Goal: Communication & Community: Ask a question

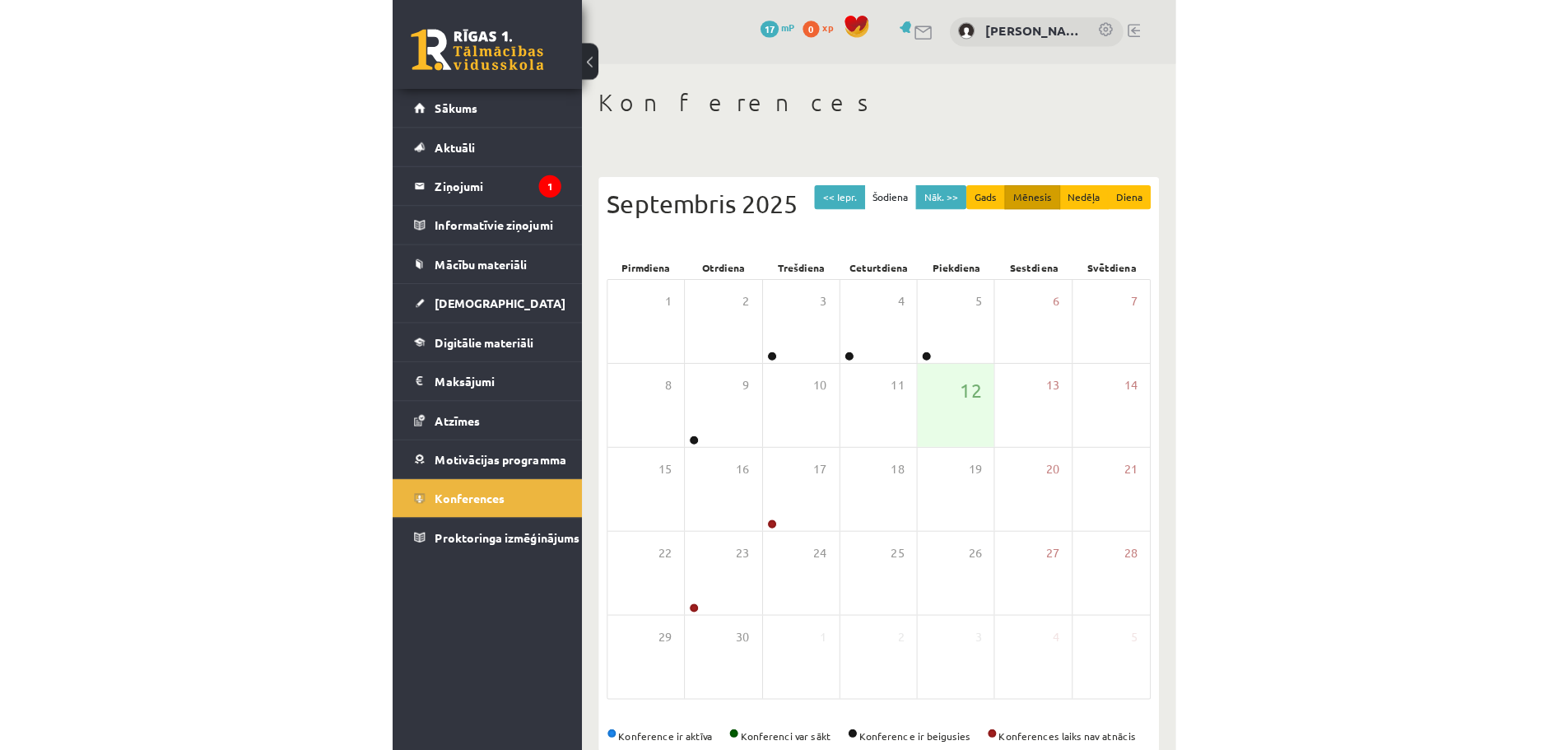
scroll to position [27, 0]
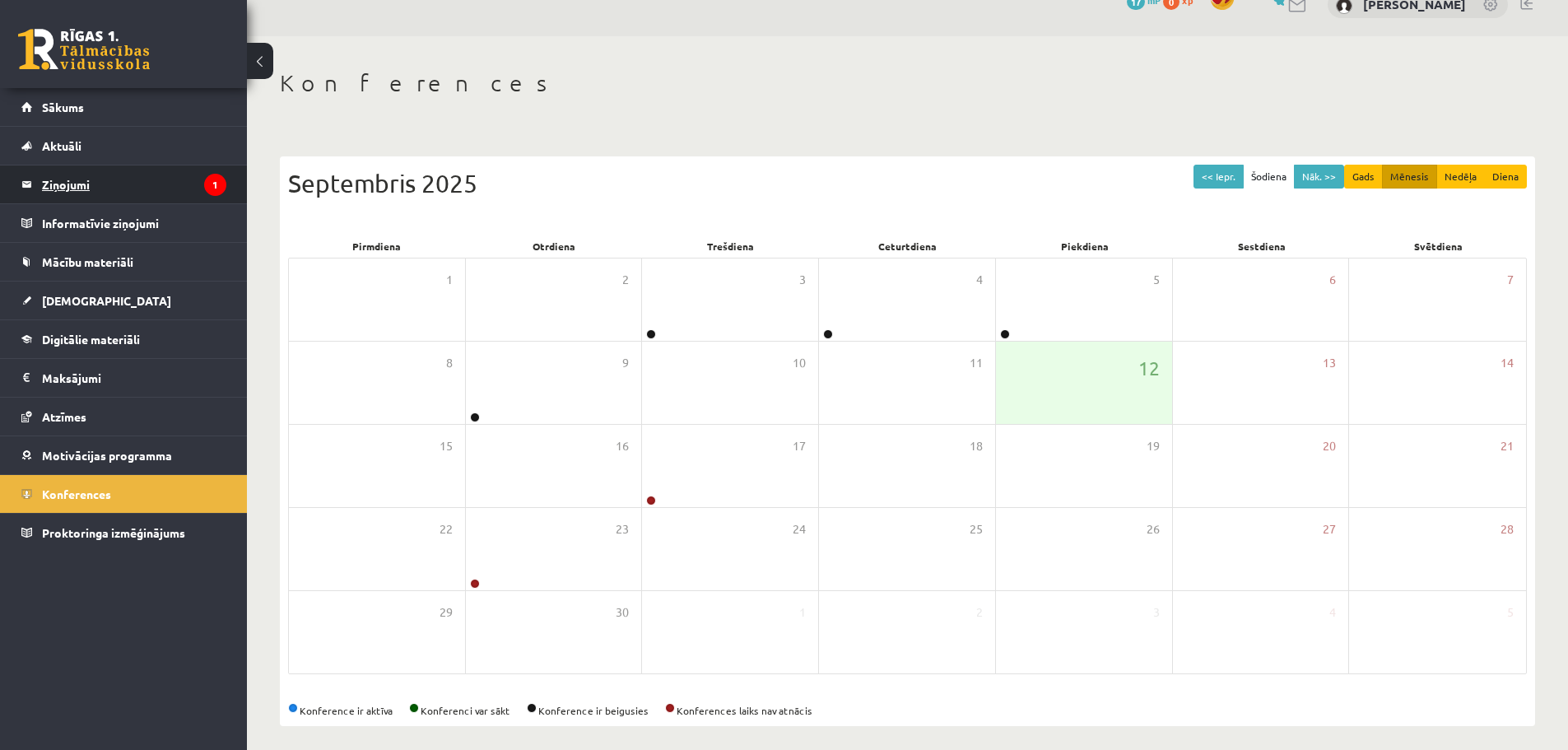
click at [77, 185] on legend "Ziņojumi 1" at bounding box center [134, 184] width 184 height 38
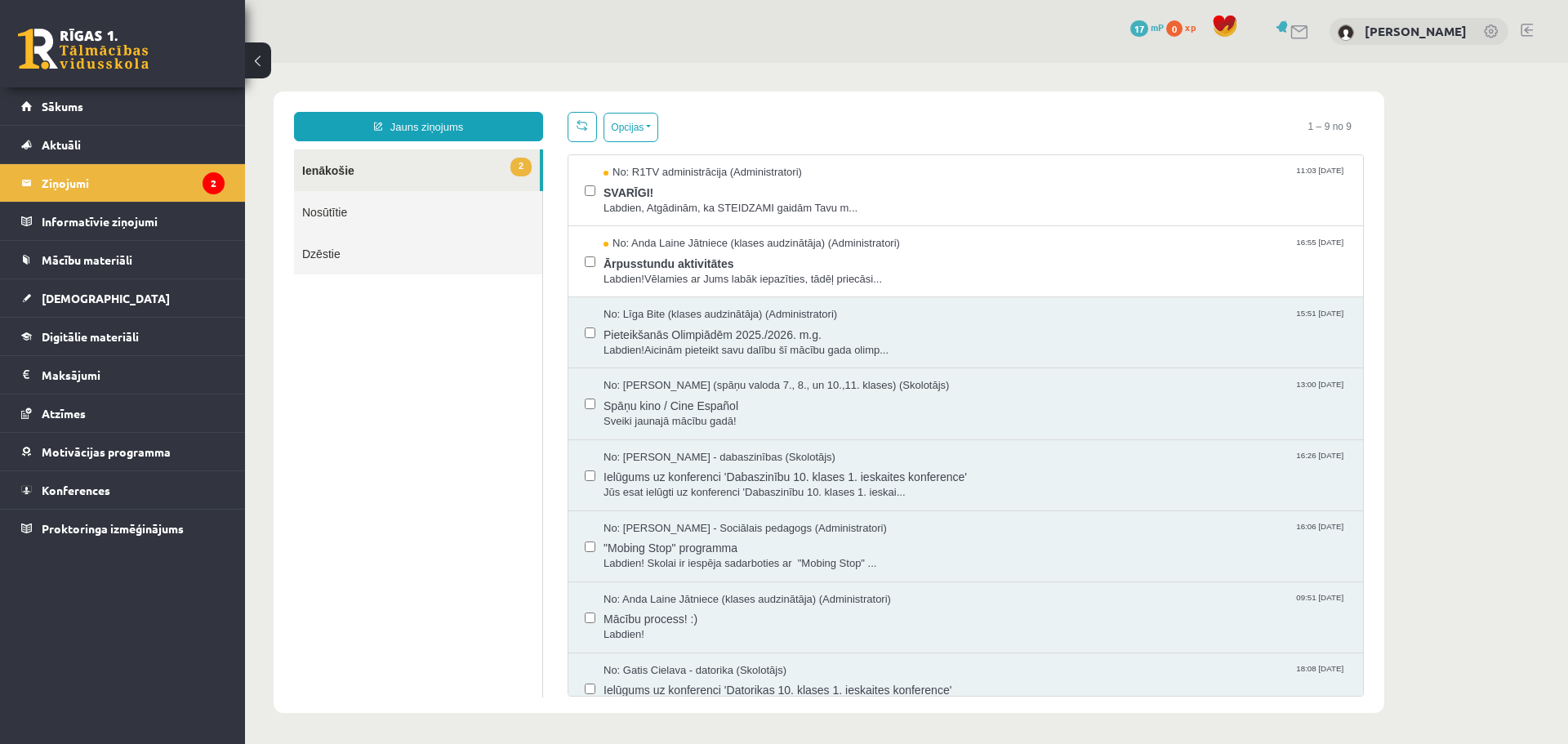
click at [481, 165] on link "2 Ienākošie" at bounding box center [417, 170] width 246 height 41
click at [645, 256] on span "Ārpusstundu aktivitātes" at bounding box center [974, 262] width 743 height 21
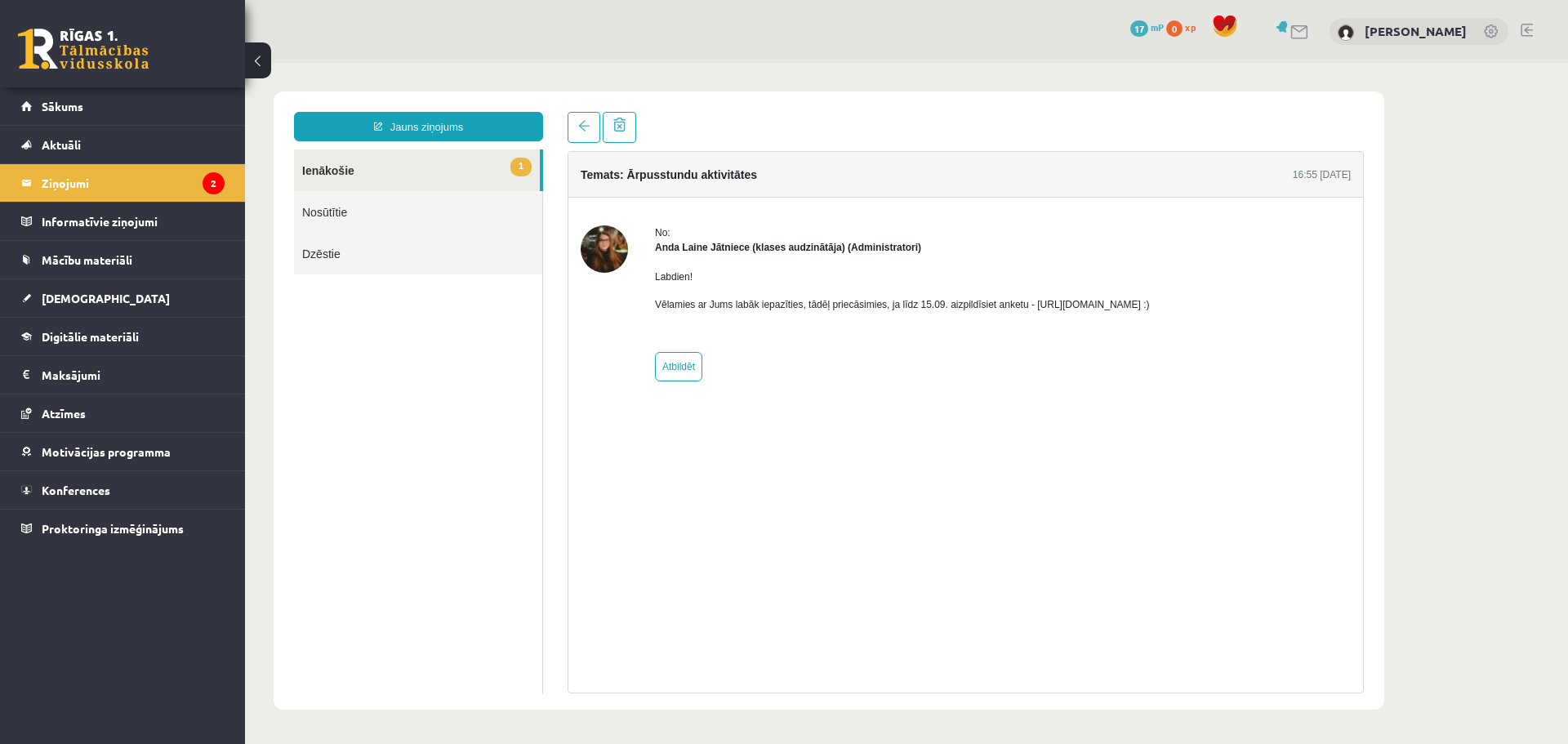
click at [409, 167] on link "1 Ienākošie" at bounding box center [417, 170] width 246 height 41
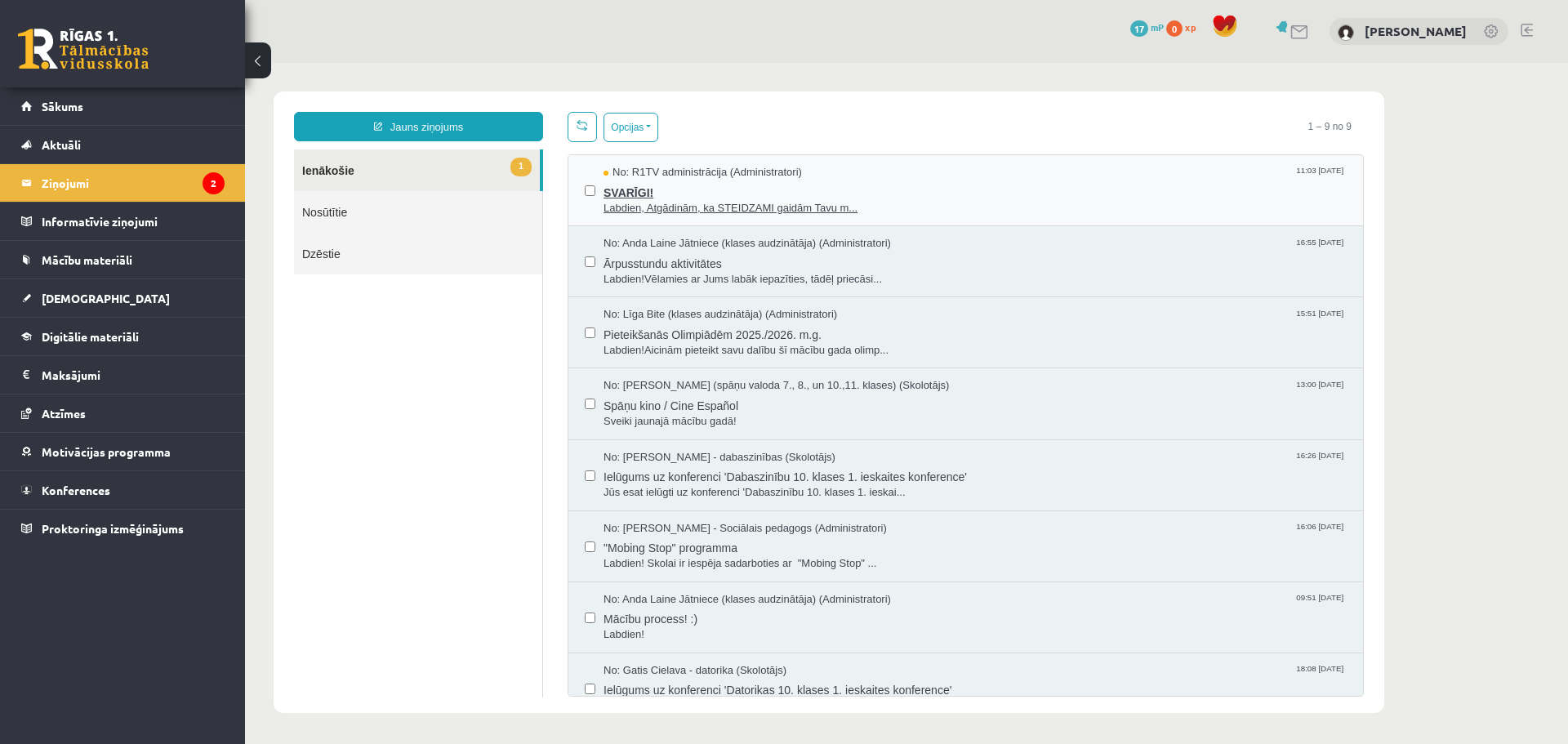
click at [678, 206] on span "Labdien, Atgādinām, ka STEIDZAMI gaidām Tavu m..." at bounding box center [974, 209] width 743 height 16
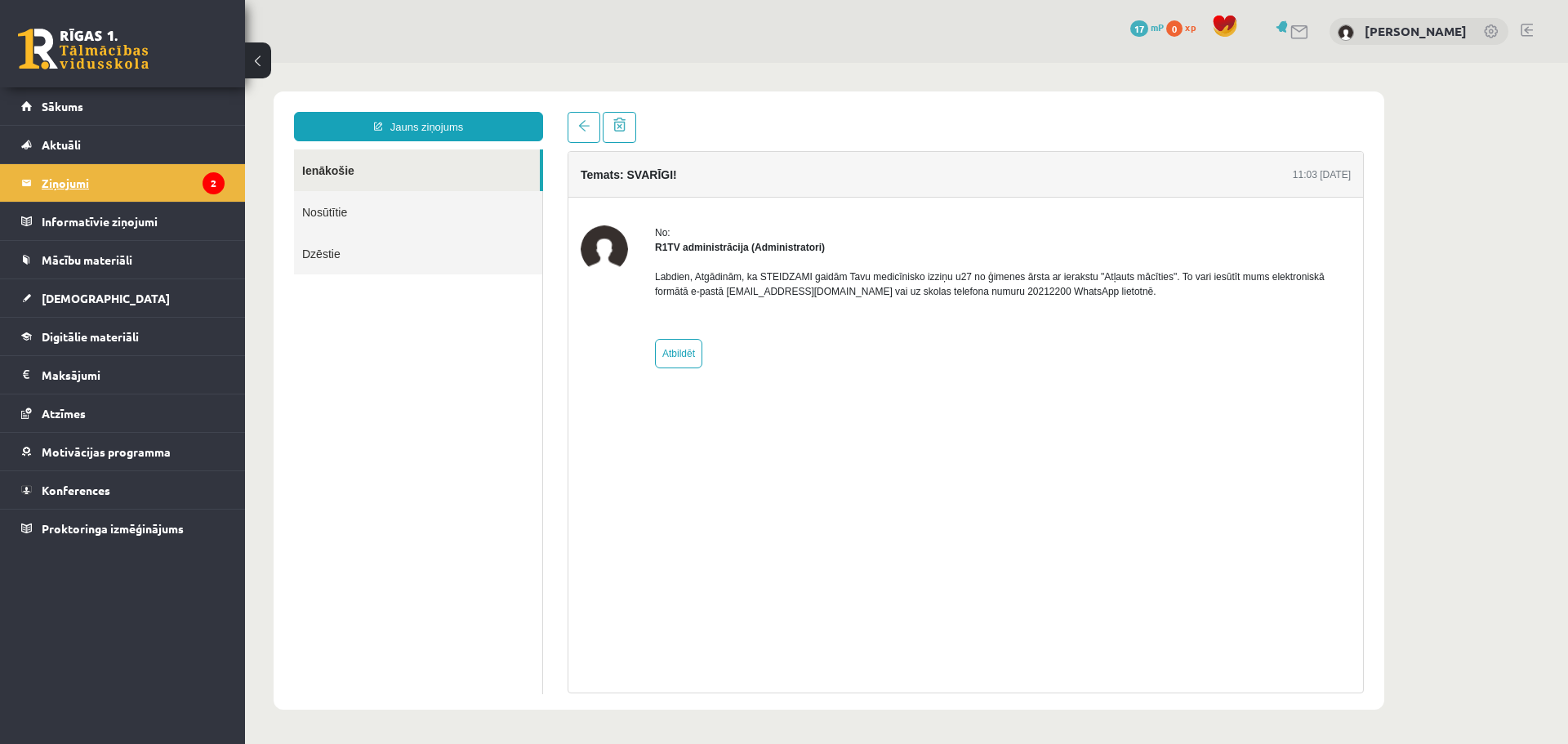
click at [106, 178] on legend "Ziņojumi 2" at bounding box center [133, 183] width 183 height 38
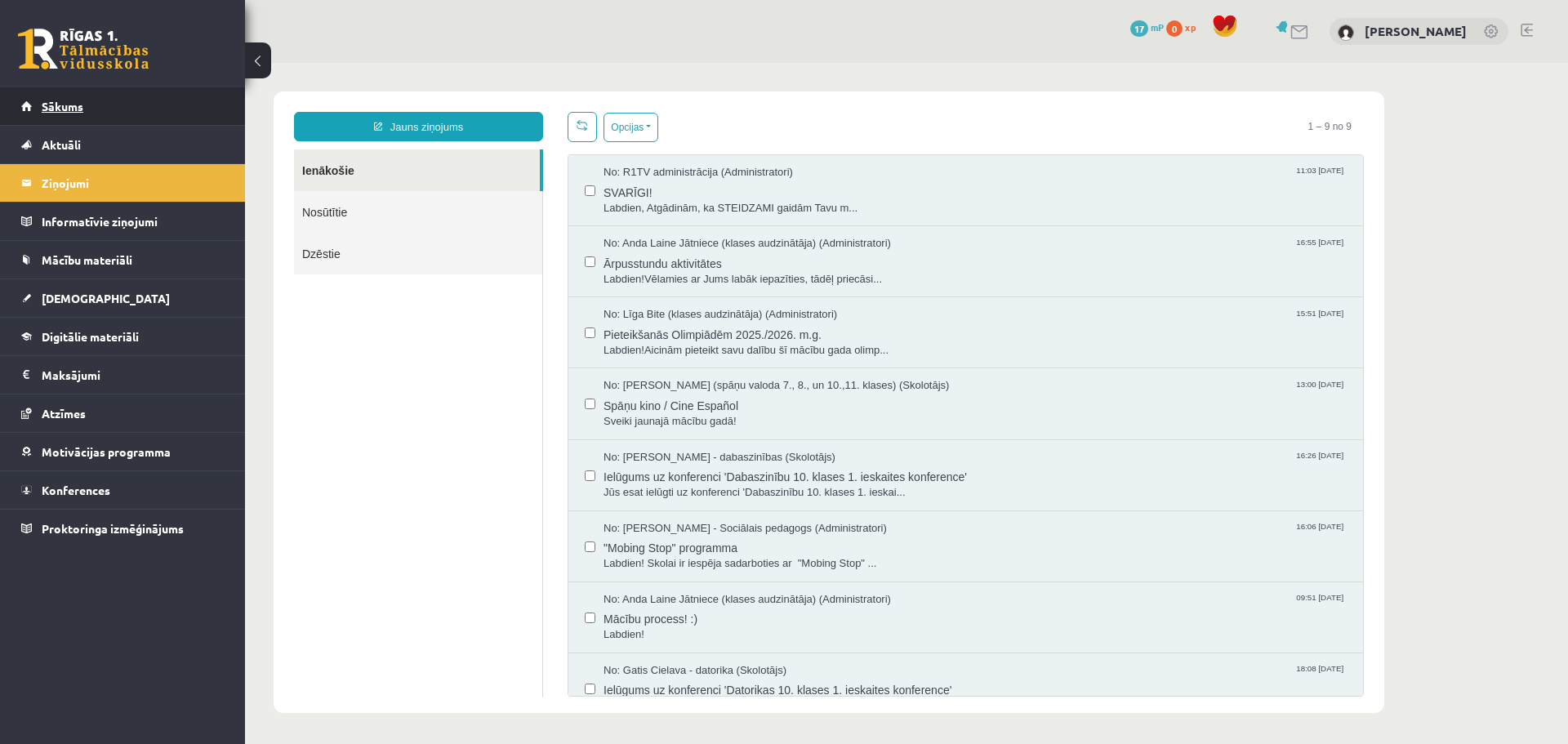
click at [62, 103] on span "Sākums" at bounding box center [62, 106] width 41 height 15
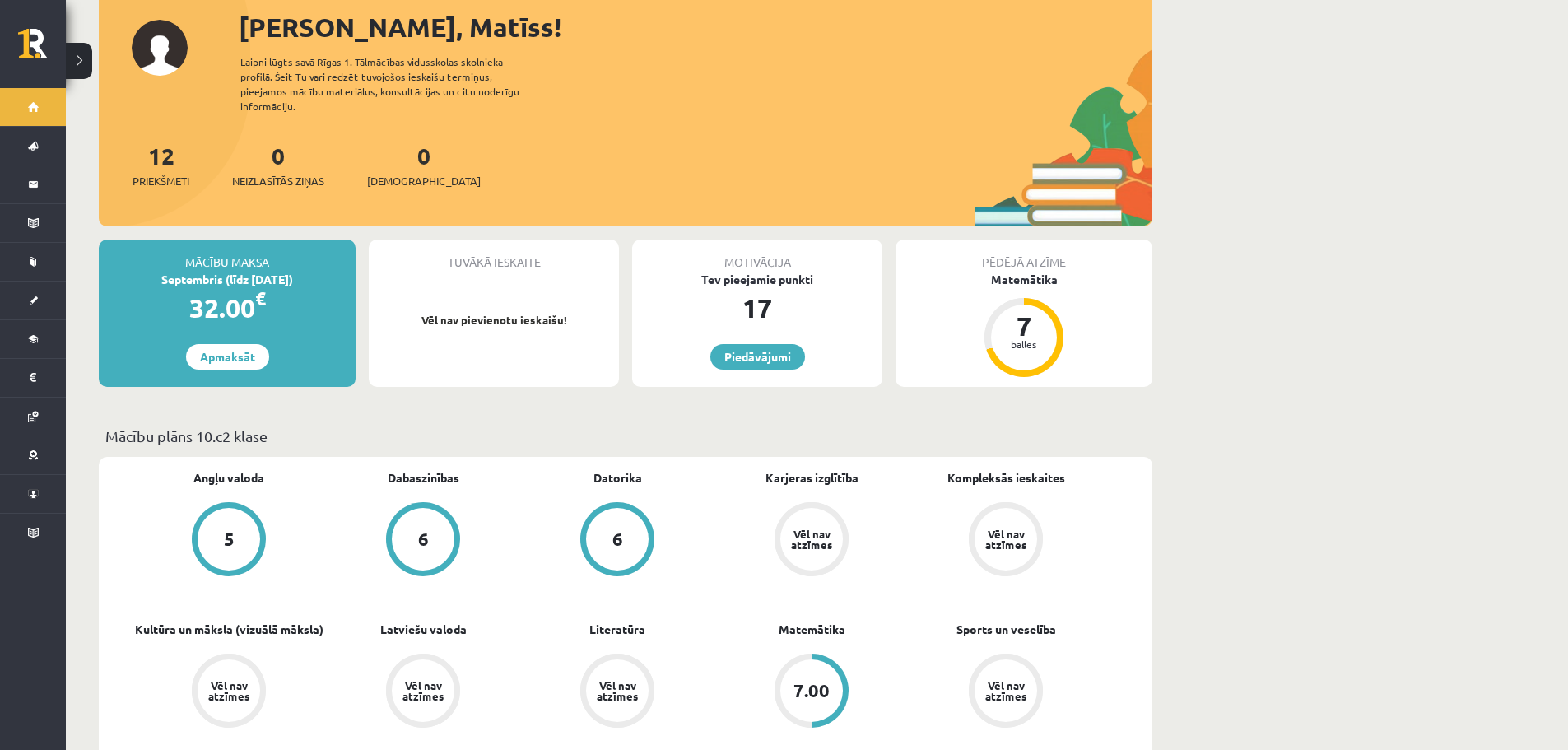
scroll to position [83, 0]
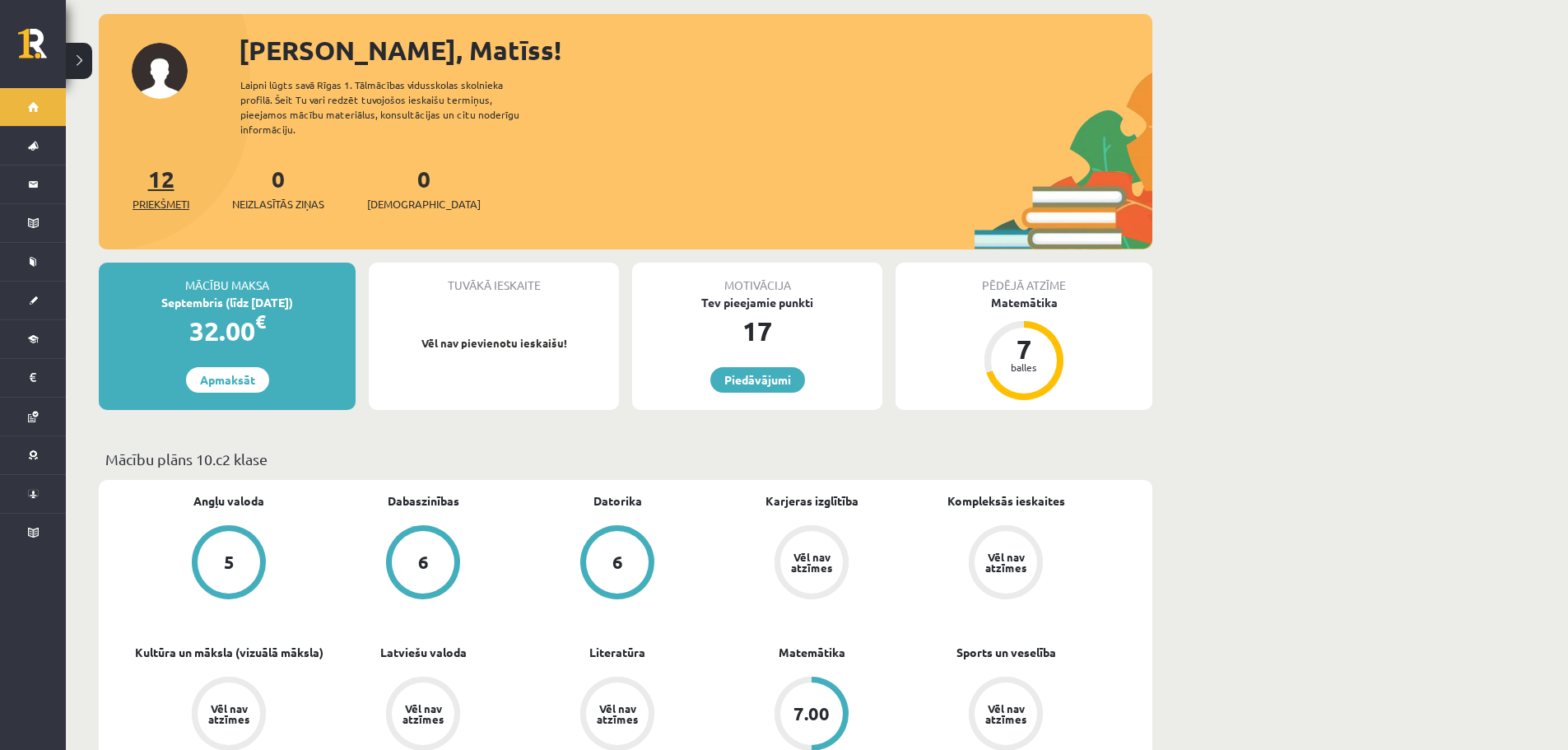
click at [171, 196] on span "Priekšmeti" at bounding box center [160, 204] width 57 height 17
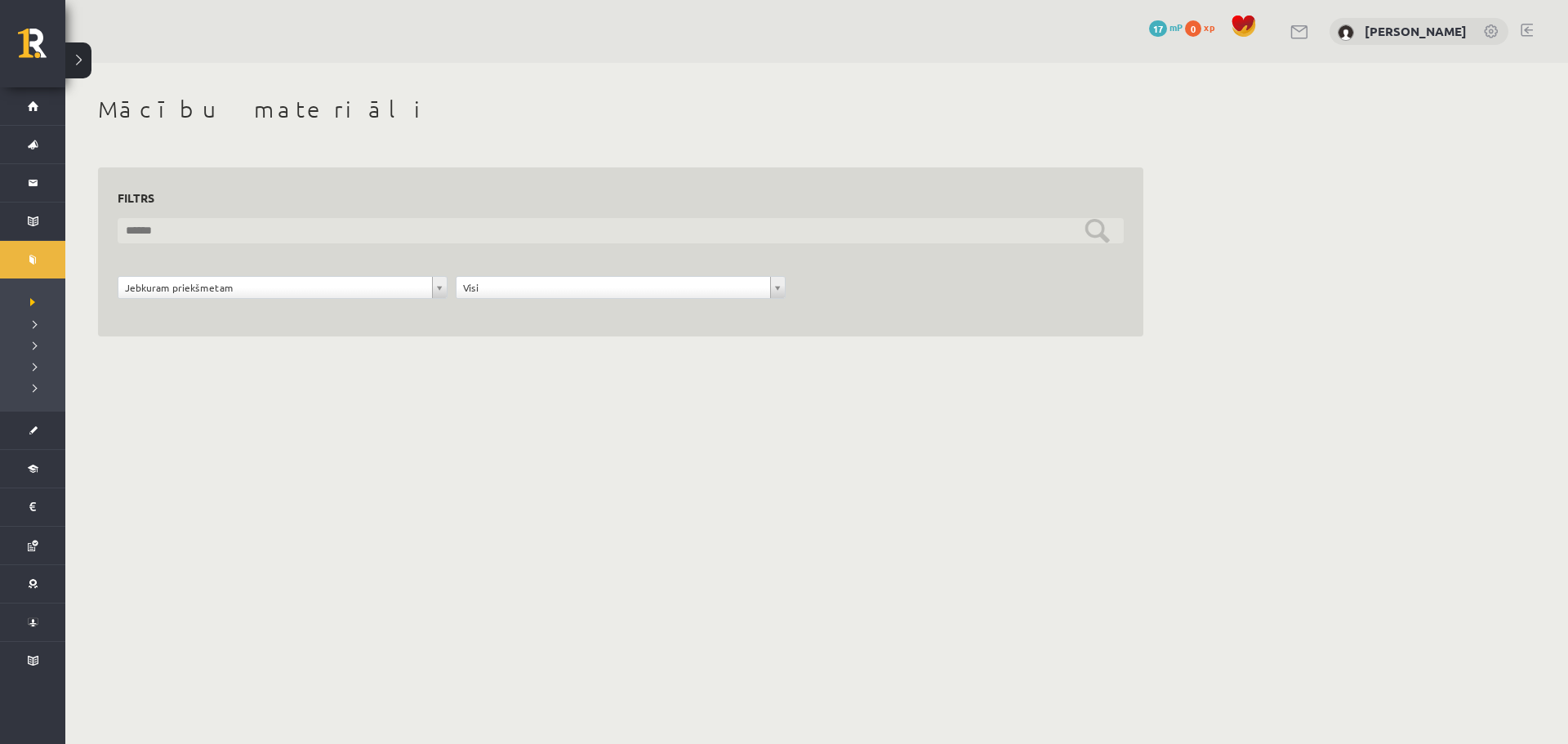
click at [174, 237] on input "text" at bounding box center [620, 230] width 1006 height 25
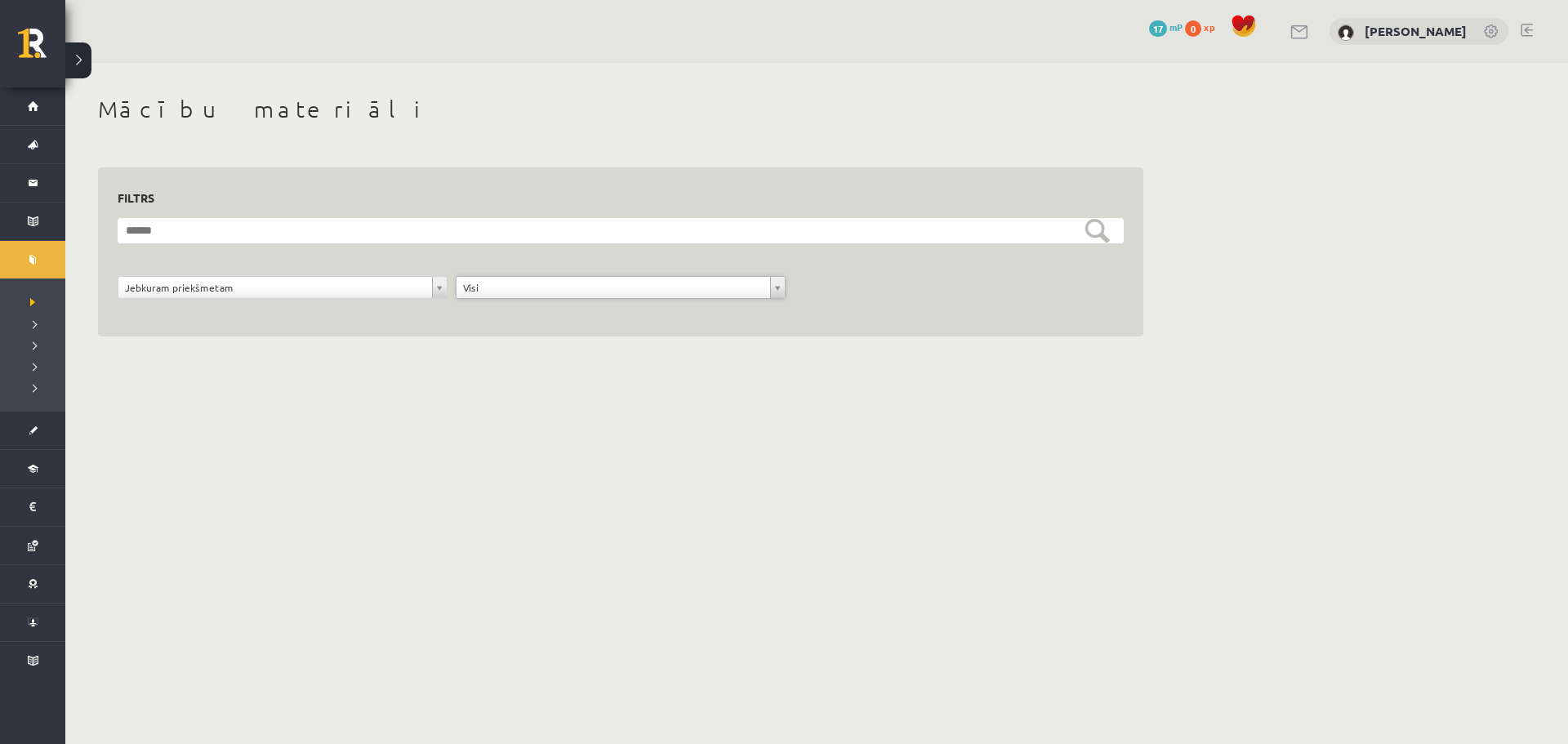
click at [1310, 28] on link at bounding box center [1300, 32] width 20 height 14
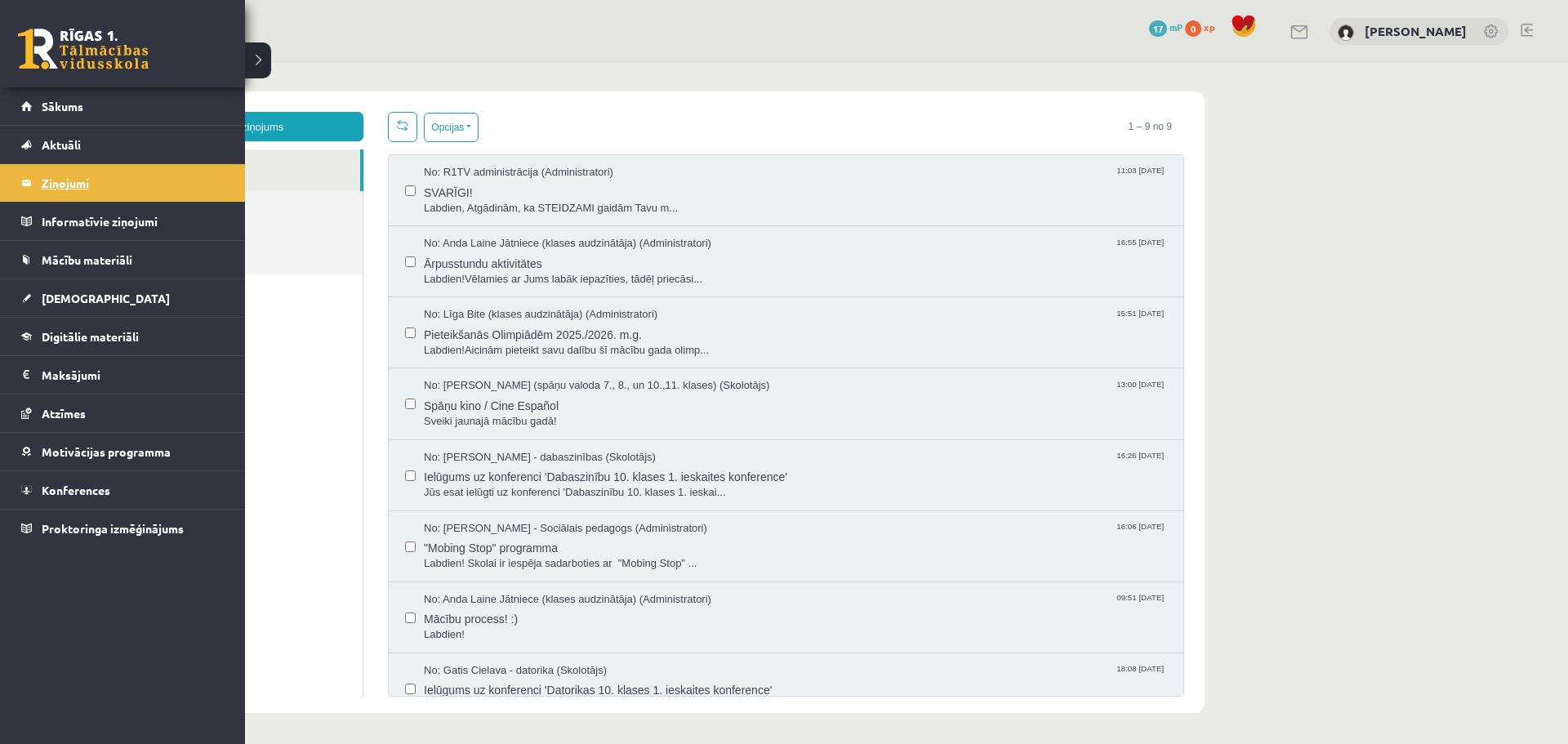
click at [48, 176] on legend "Ziņojumi 0" at bounding box center [133, 183] width 183 height 38
